Goal: Information Seeking & Learning: Check status

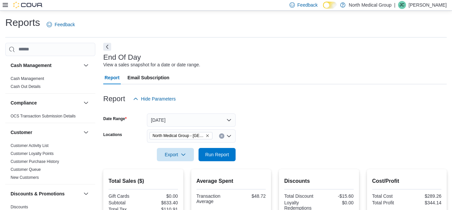
click at [245, 63] on div "End Of Day View a sales snapshot for a date or date range." at bounding box center [273, 60] width 340 height 15
